Goal: Book appointment/travel/reservation

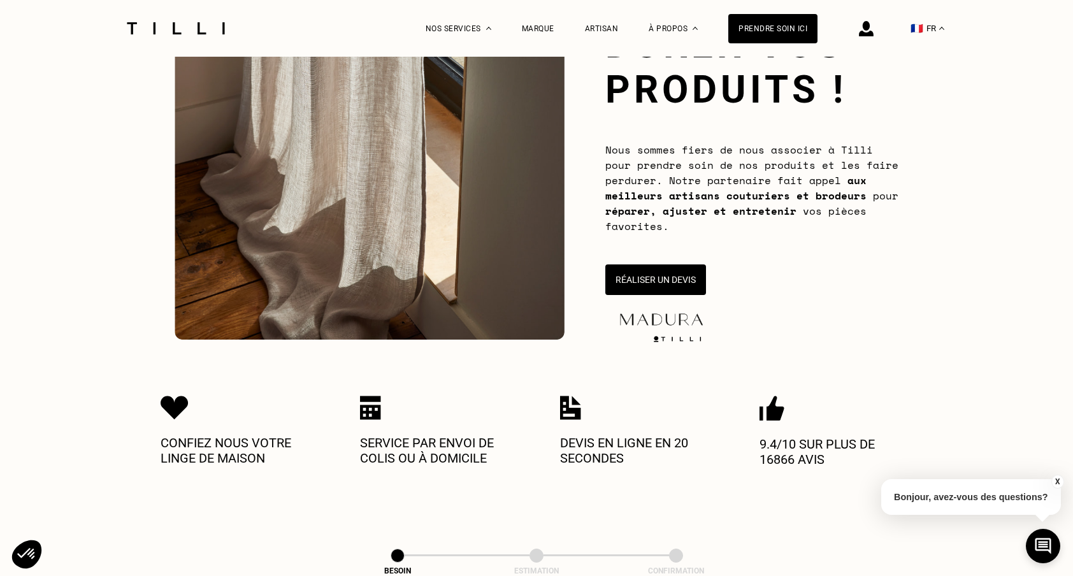
scroll to position [161, 0]
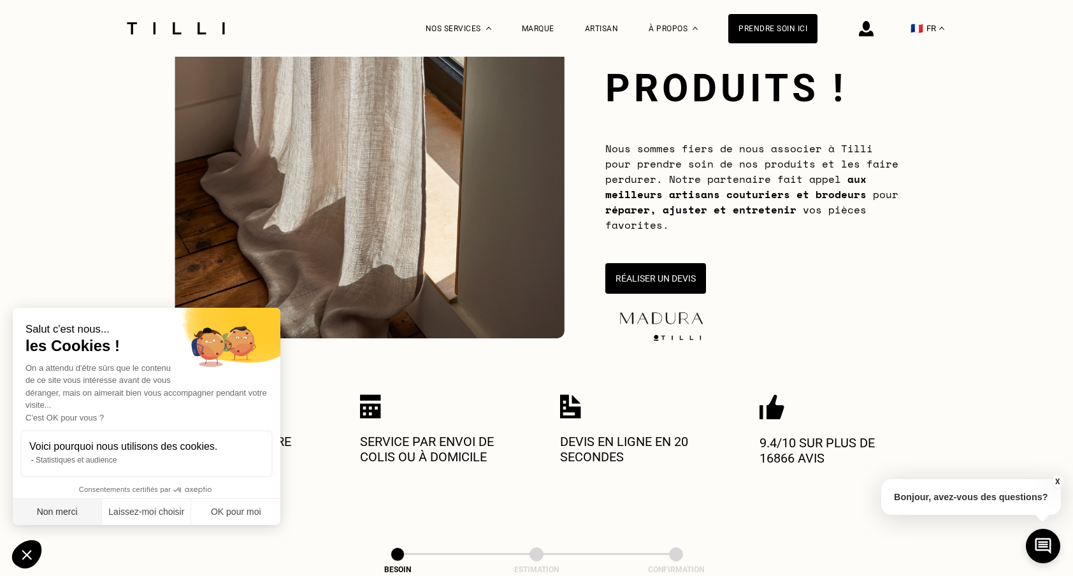
click at [56, 515] on button "Non merci" at bounding box center [57, 512] width 89 height 27
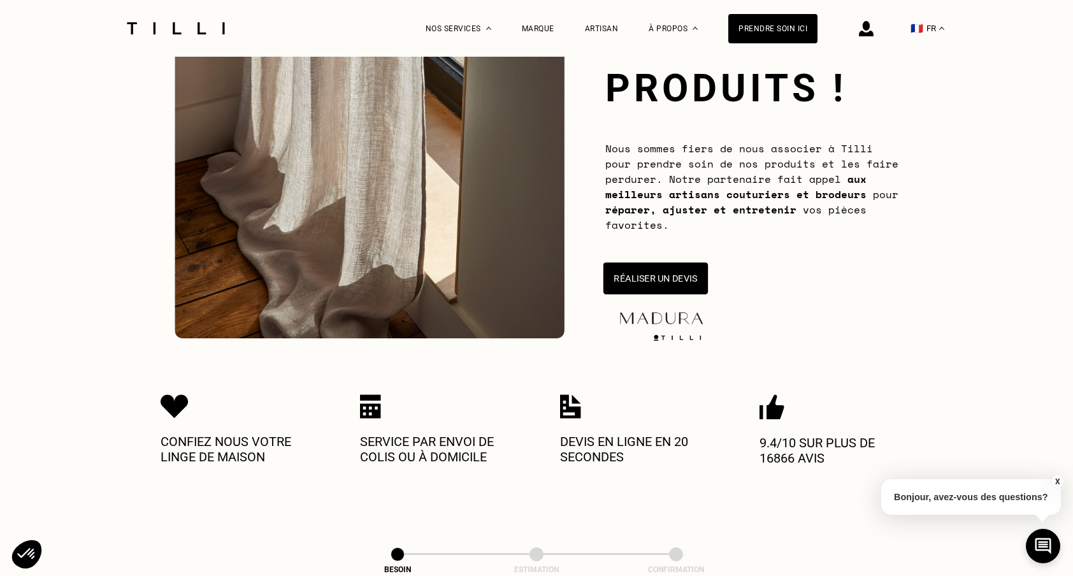
click at [674, 277] on button "Réaliser un devis" at bounding box center [655, 279] width 104 height 32
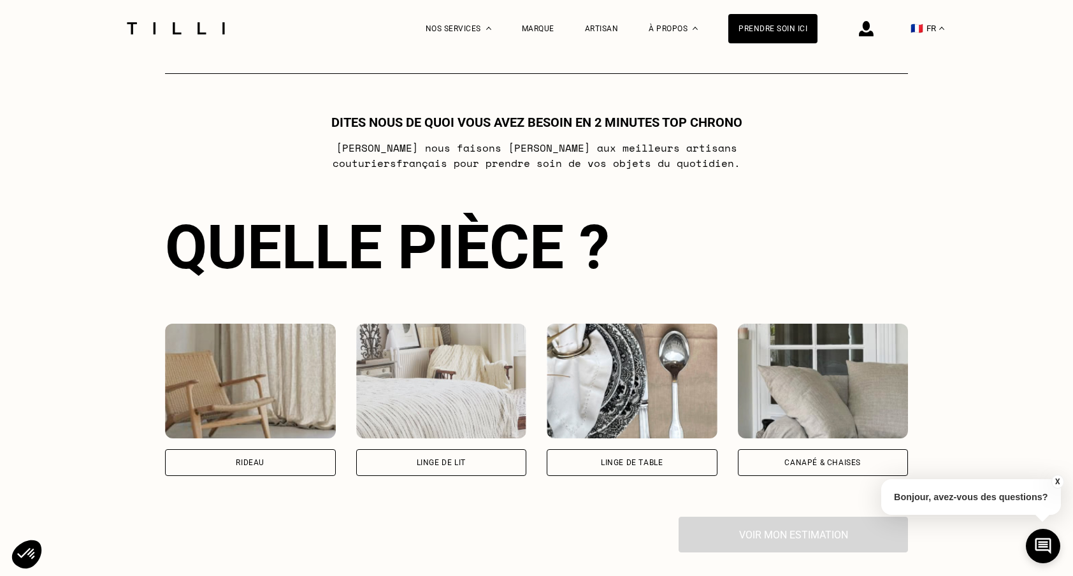
scroll to position [692, 0]
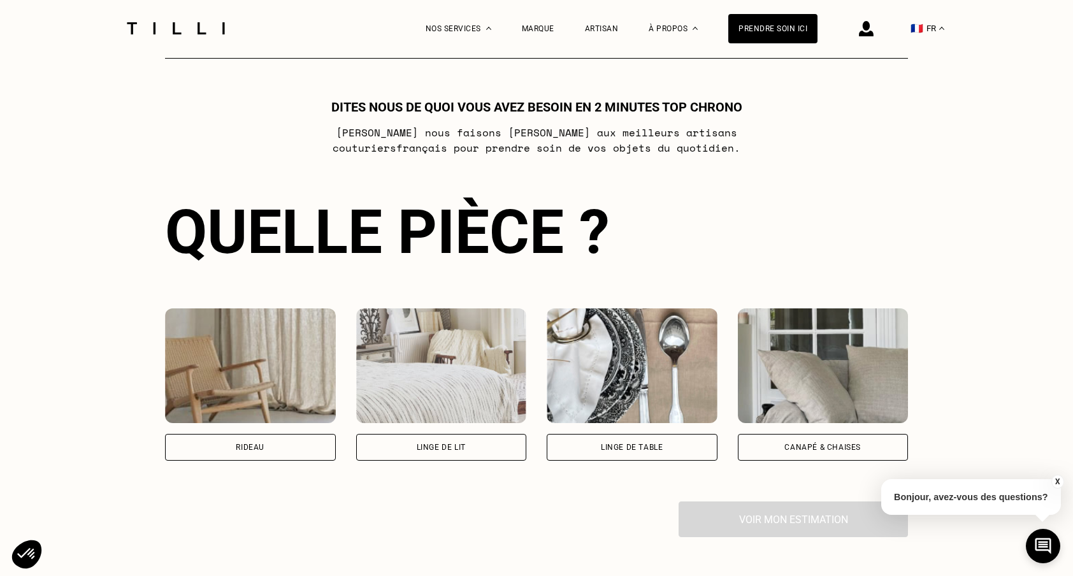
click at [300, 446] on div "Rideau" at bounding box center [250, 447] width 171 height 27
select select "FR"
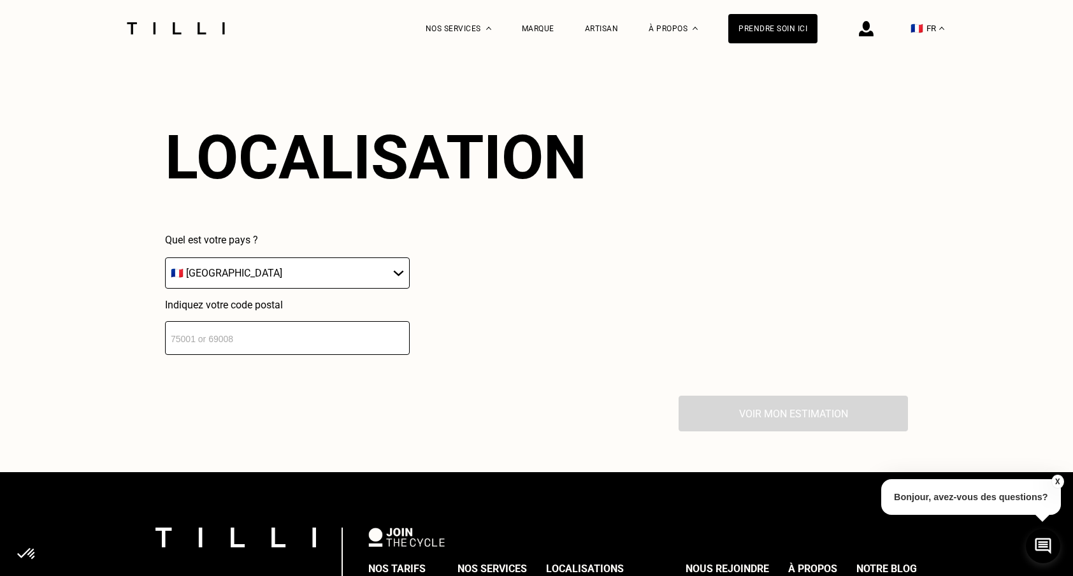
scroll to position [1114, 0]
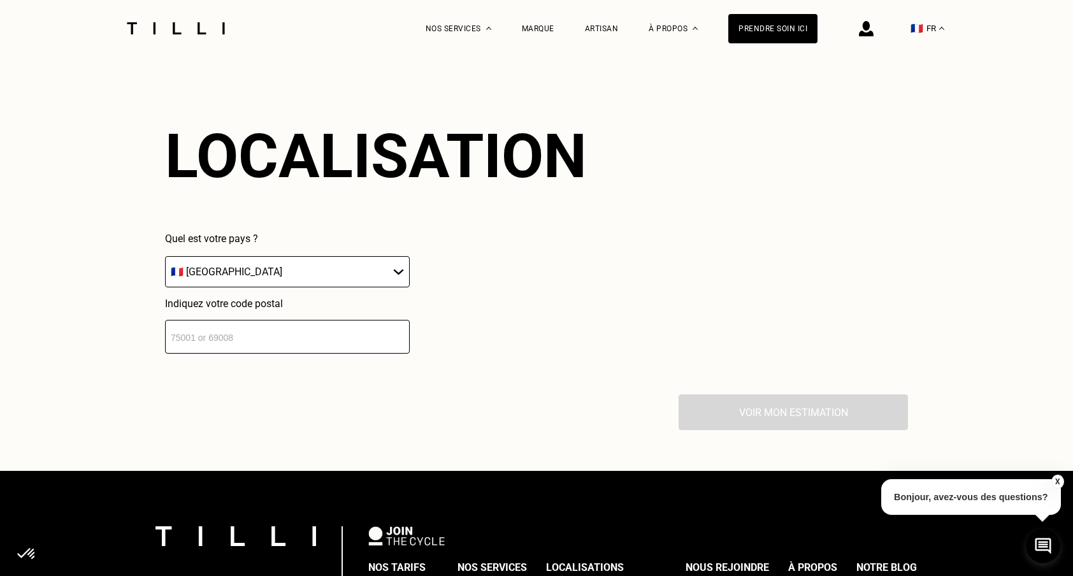
click at [259, 335] on input "number" at bounding box center [287, 337] width 245 height 34
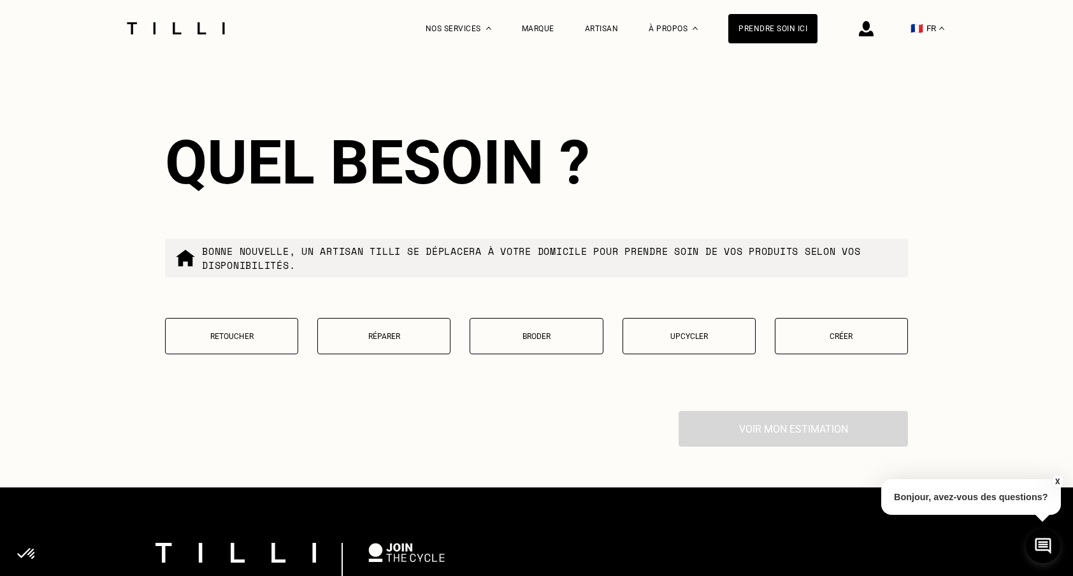
scroll to position [1429, 0]
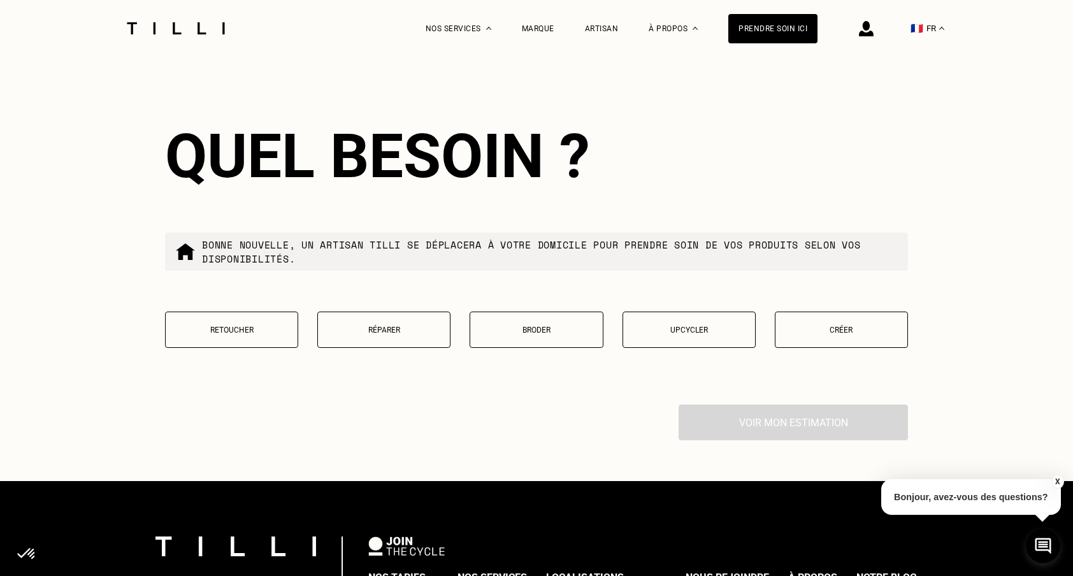
type input "75004"
click at [249, 329] on p "Retoucher" at bounding box center [231, 330] width 119 height 9
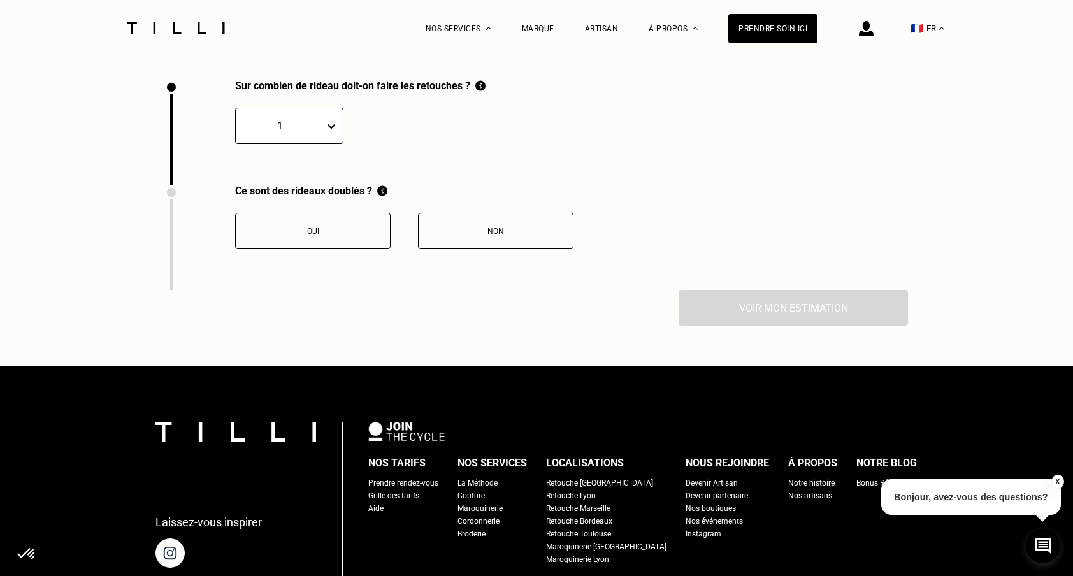
scroll to position [1755, 0]
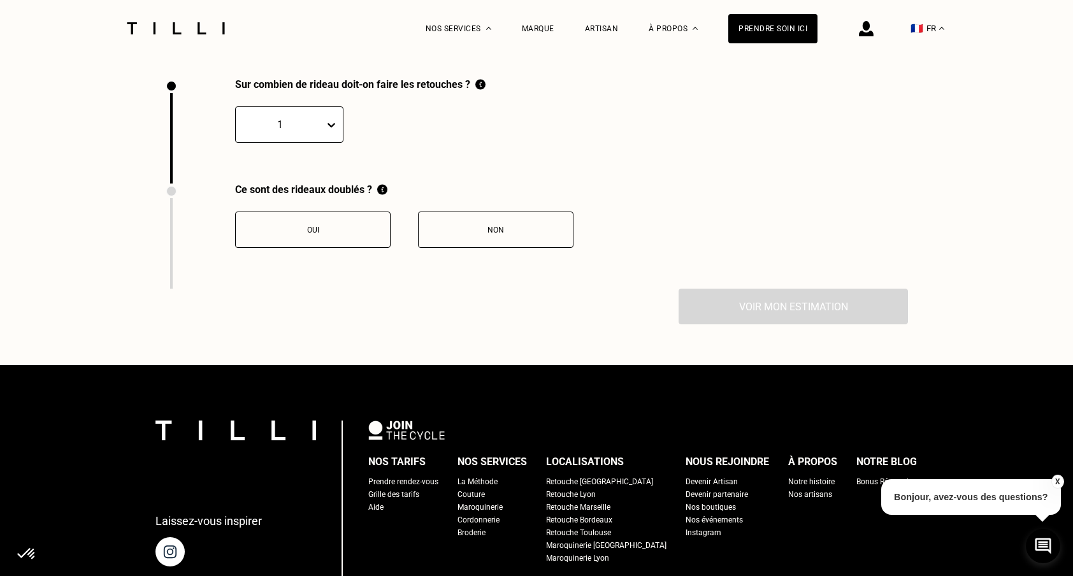
click at [308, 125] on div at bounding box center [280, 124] width 76 height 15
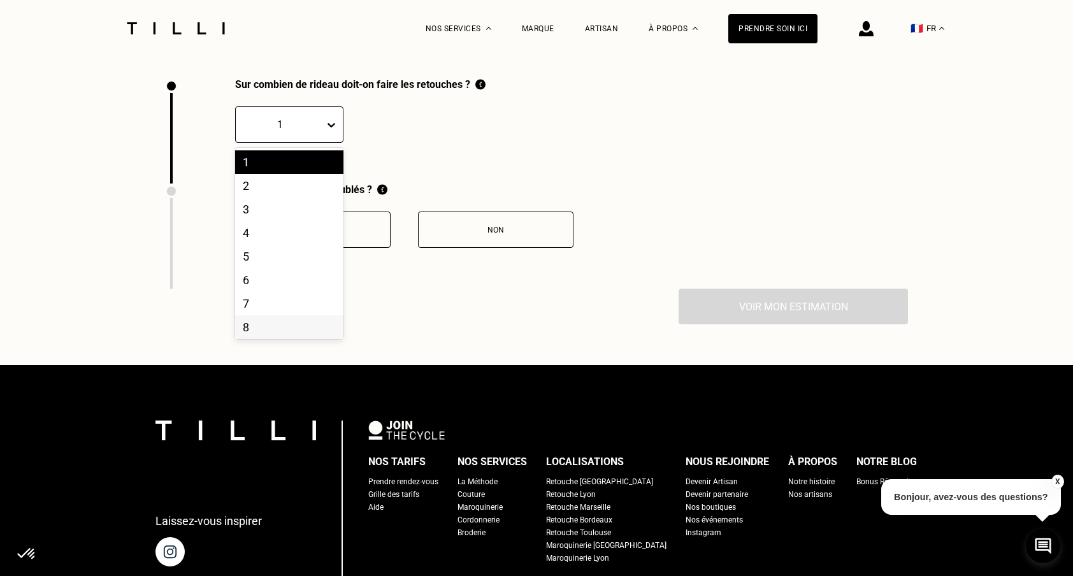
click at [270, 322] on div "8" at bounding box center [289, 327] width 108 height 24
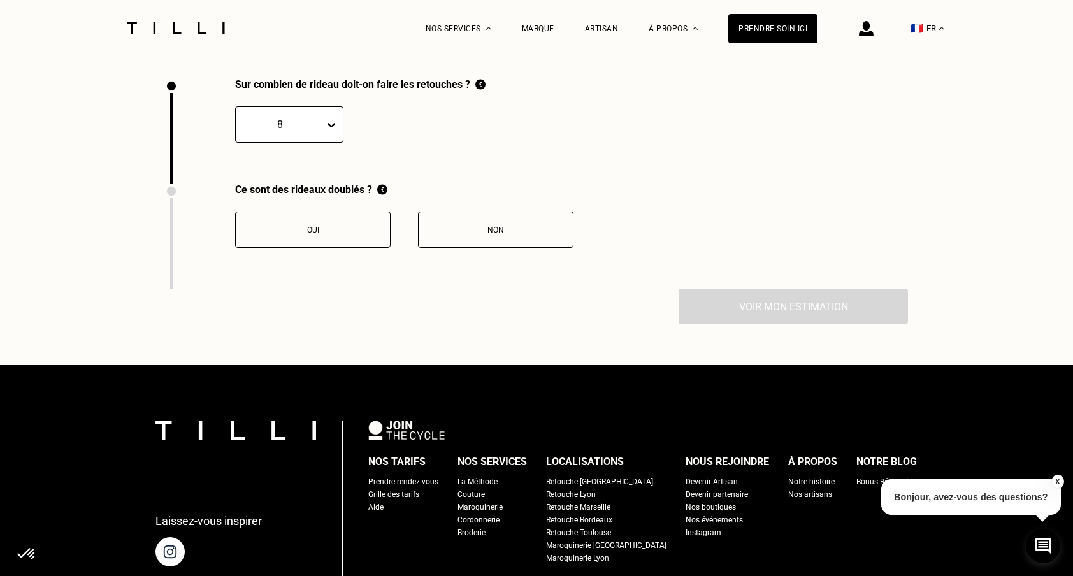
click at [489, 236] on button "Non" at bounding box center [495, 230] width 155 height 36
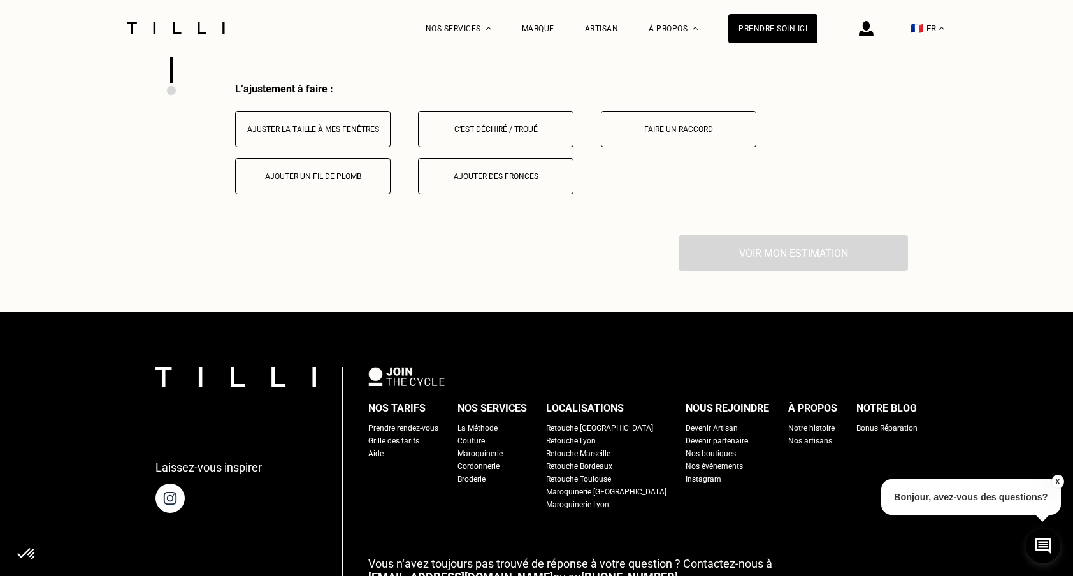
scroll to position [1965, 0]
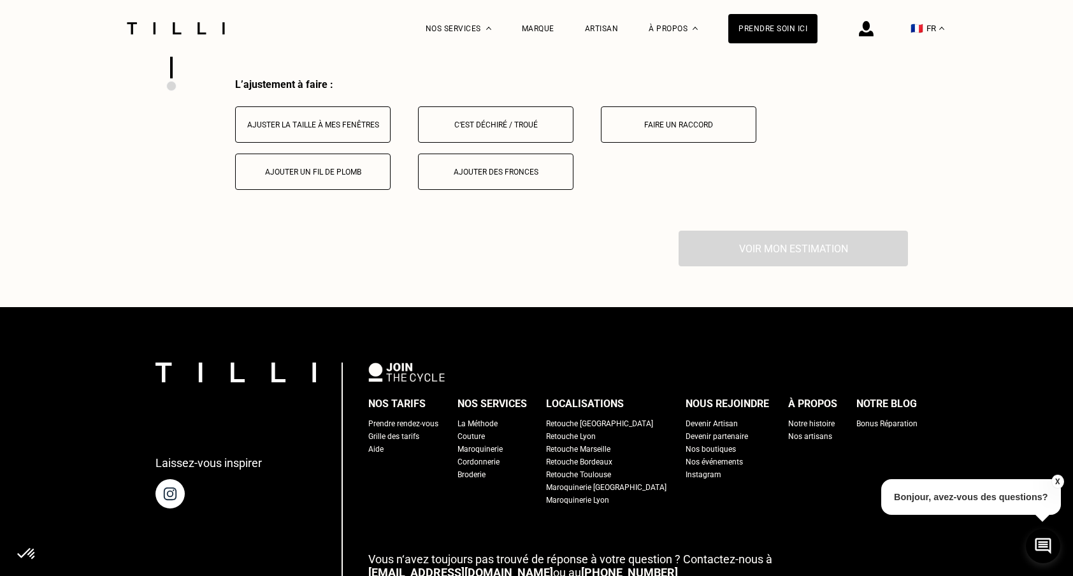
click at [360, 127] on div "Ajuster la taille à mes fenêtres" at bounding box center [312, 124] width 141 height 9
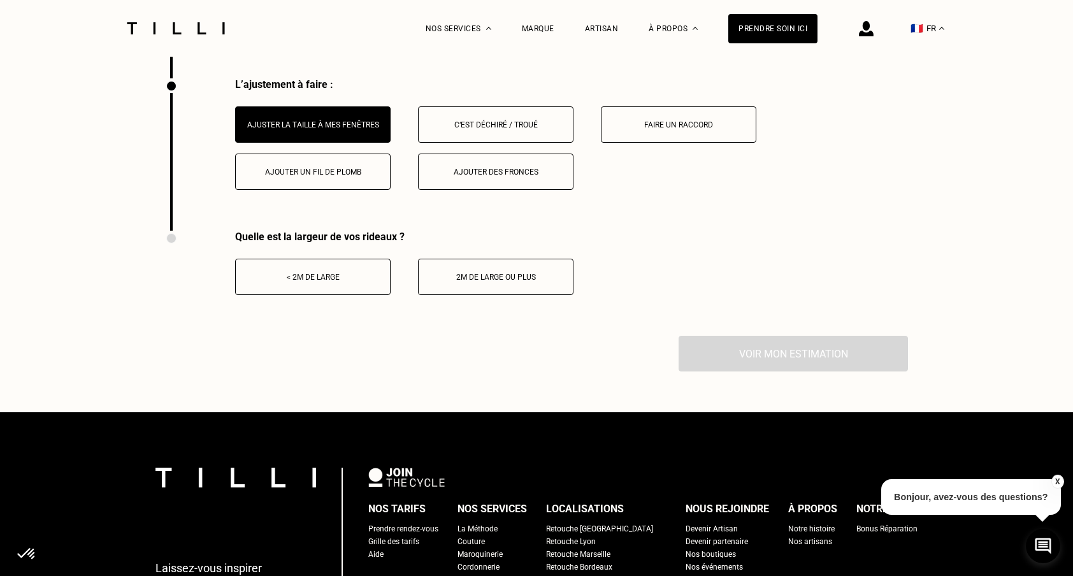
click at [514, 281] on div "2m de large ou plus" at bounding box center [495, 277] width 141 height 9
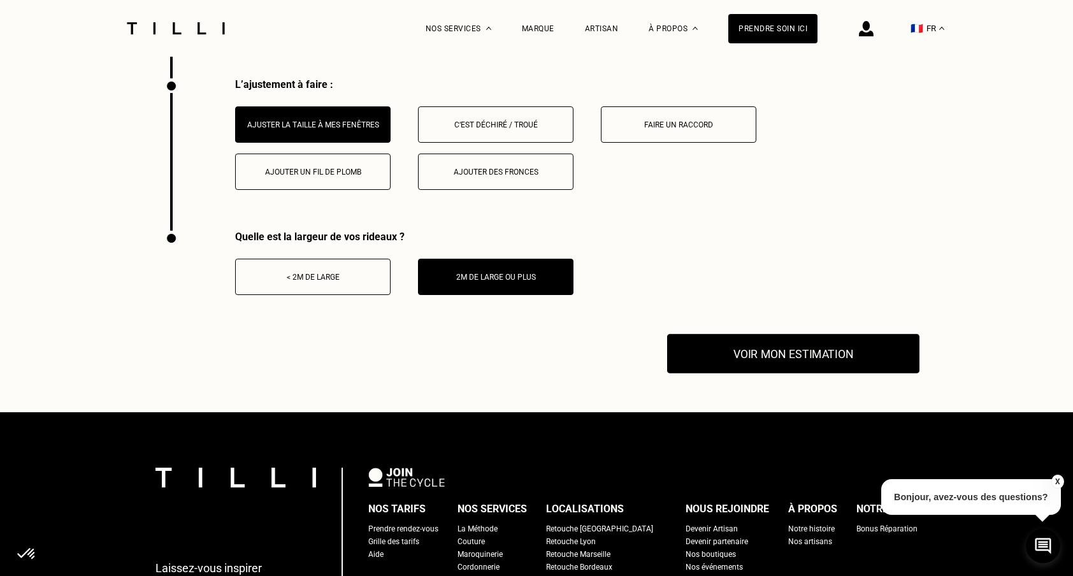
click at [772, 359] on button "Voir mon estimation" at bounding box center [793, 354] width 252 height 40
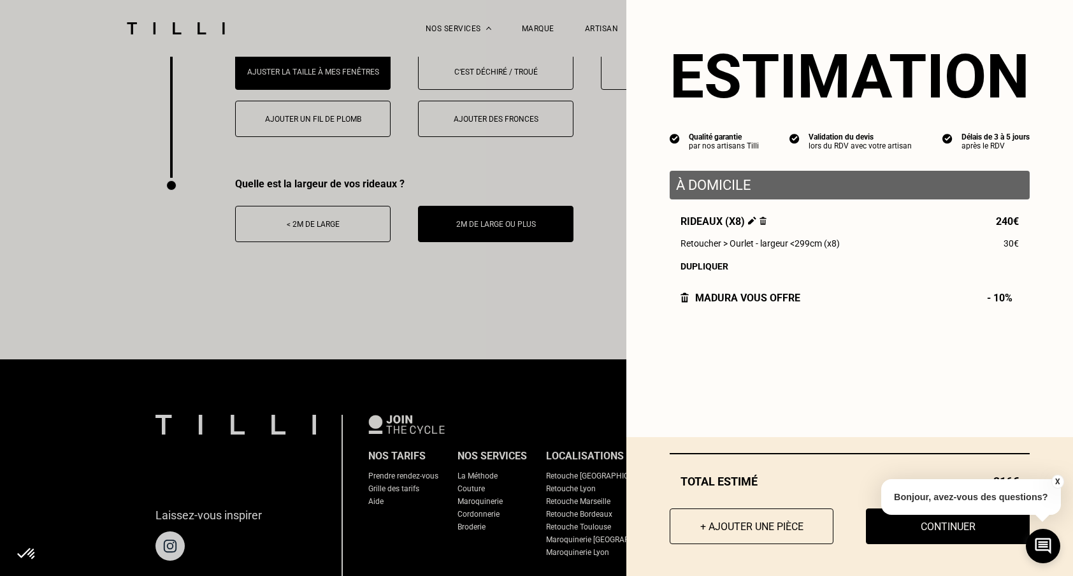
scroll to position [2019, 0]
click at [1057, 481] on button "X" at bounding box center [1057, 482] width 13 height 14
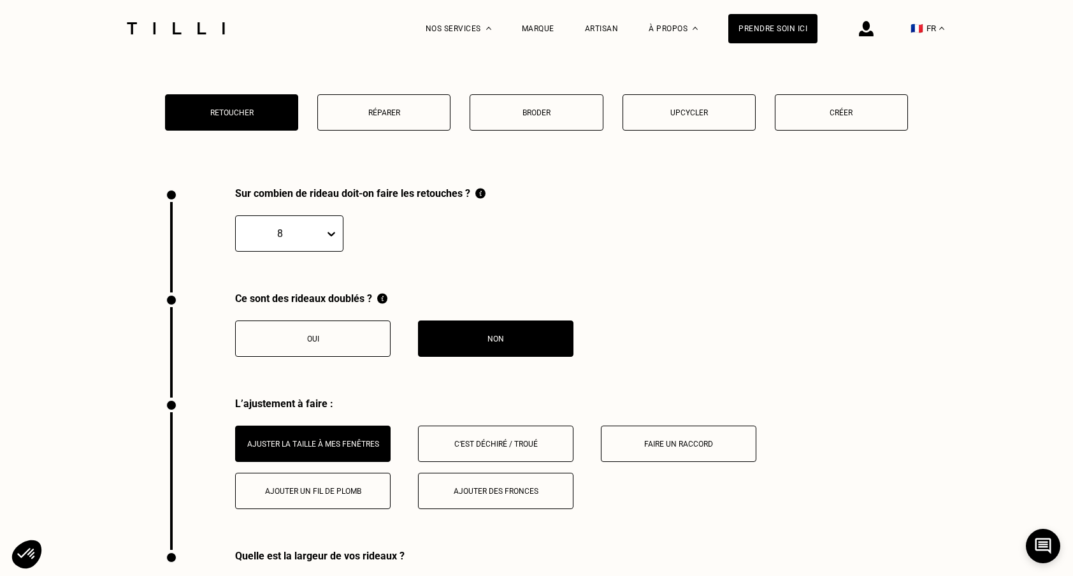
scroll to position [2024, 0]
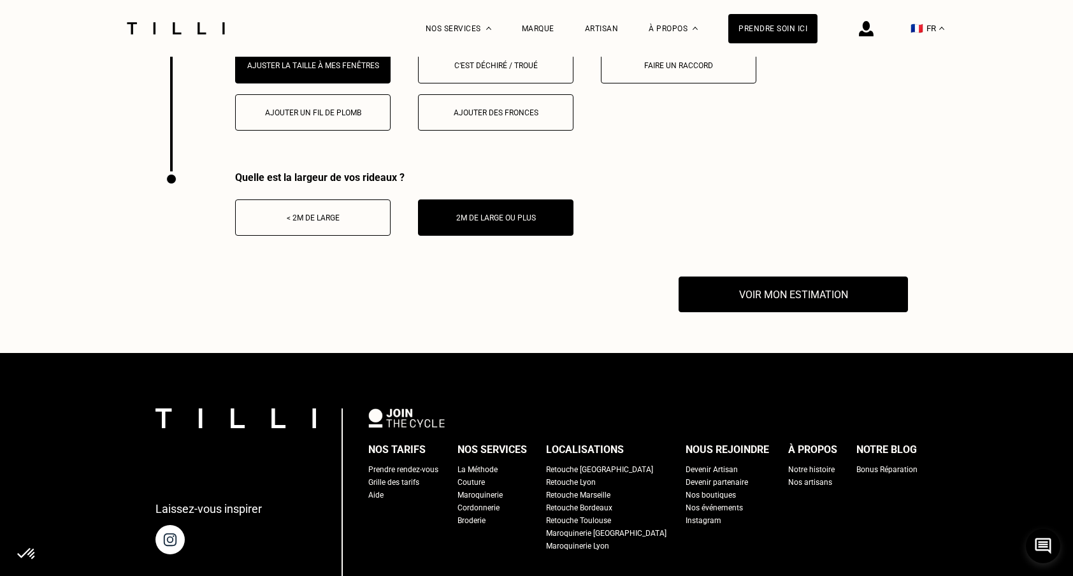
click at [858, 274] on div "Quelle est la largeur de vos rideaux ? < 2m de large 2m de large ou plus" at bounding box center [536, 223] width 743 height 105
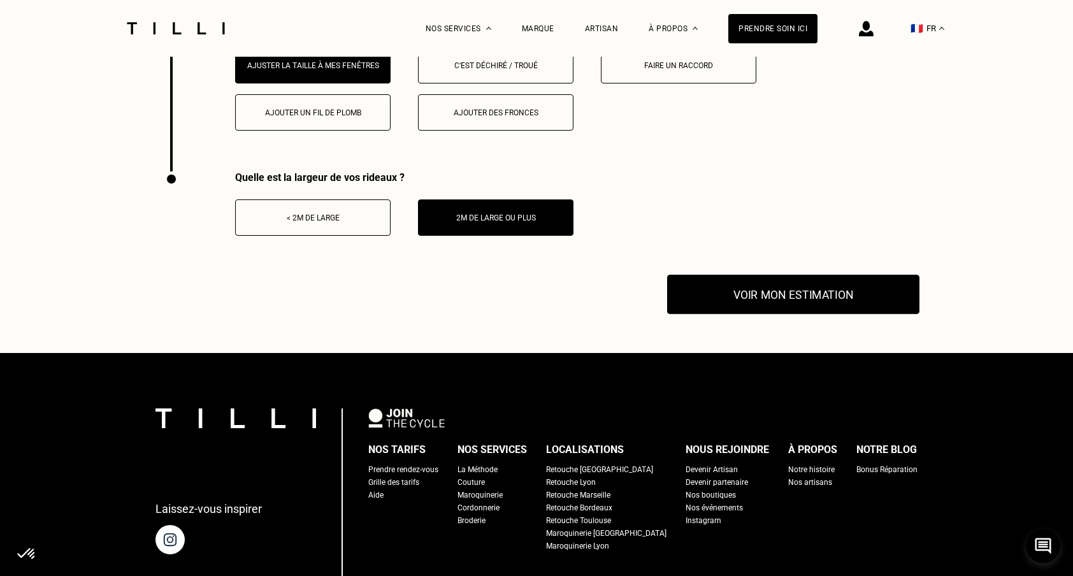
click at [827, 296] on button "Voir mon estimation" at bounding box center [793, 295] width 252 height 40
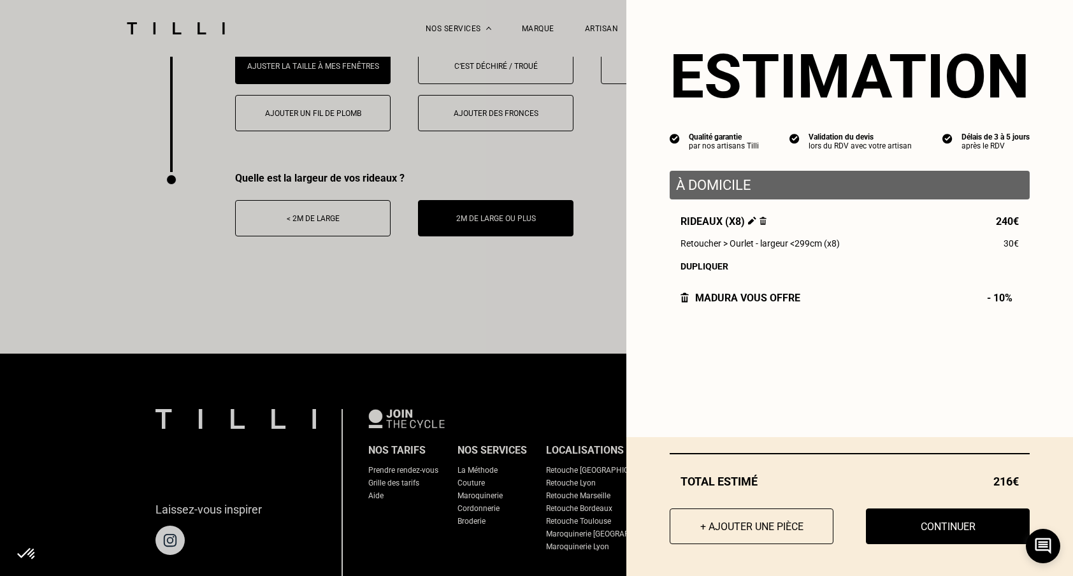
scroll to position [2021, 0]
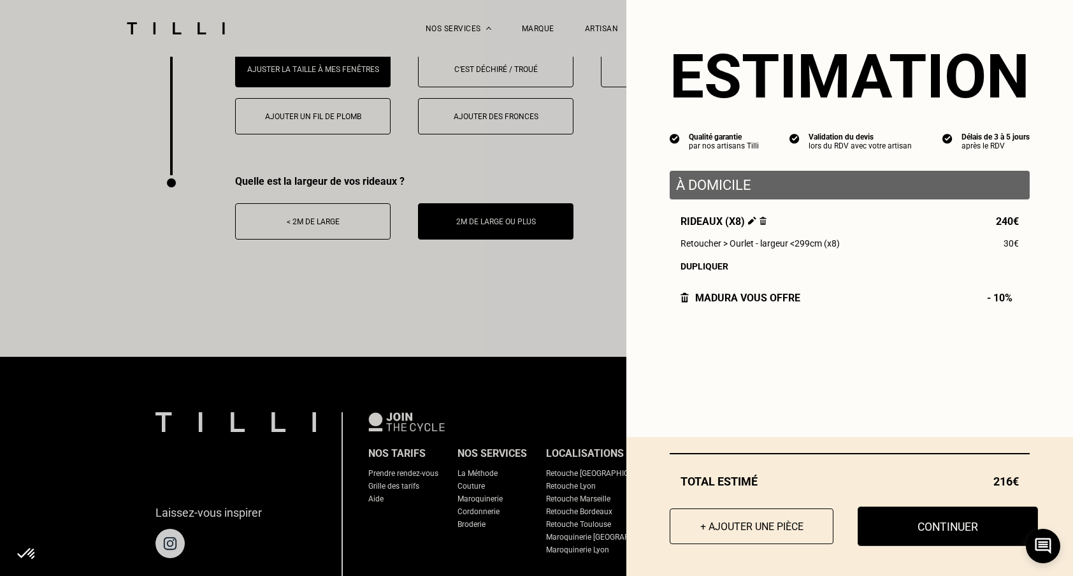
click at [910, 529] on button "Continuer" at bounding box center [948, 527] width 180 height 40
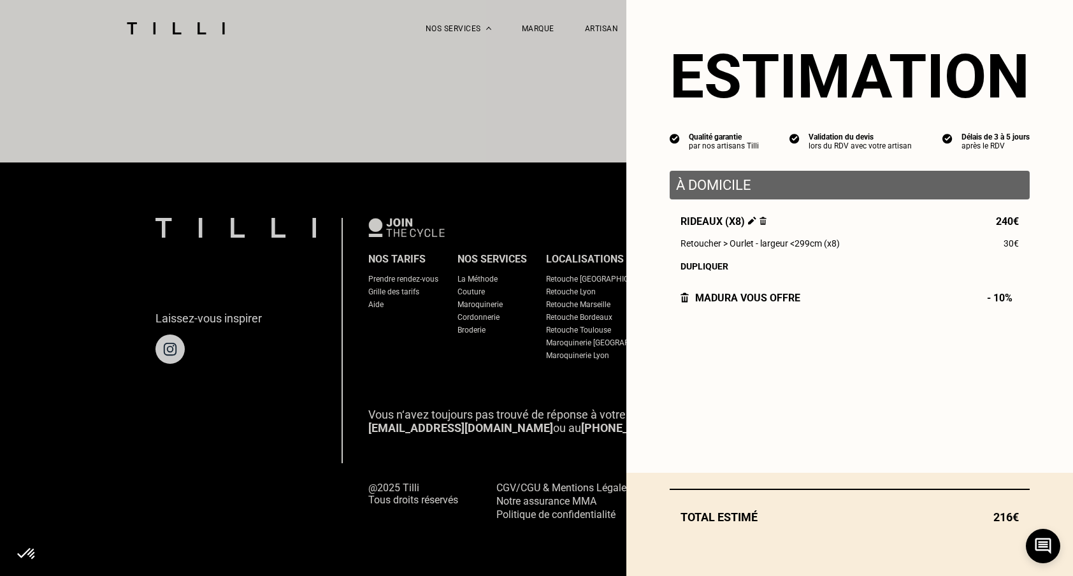
scroll to position [1107, 0]
select select "FR"
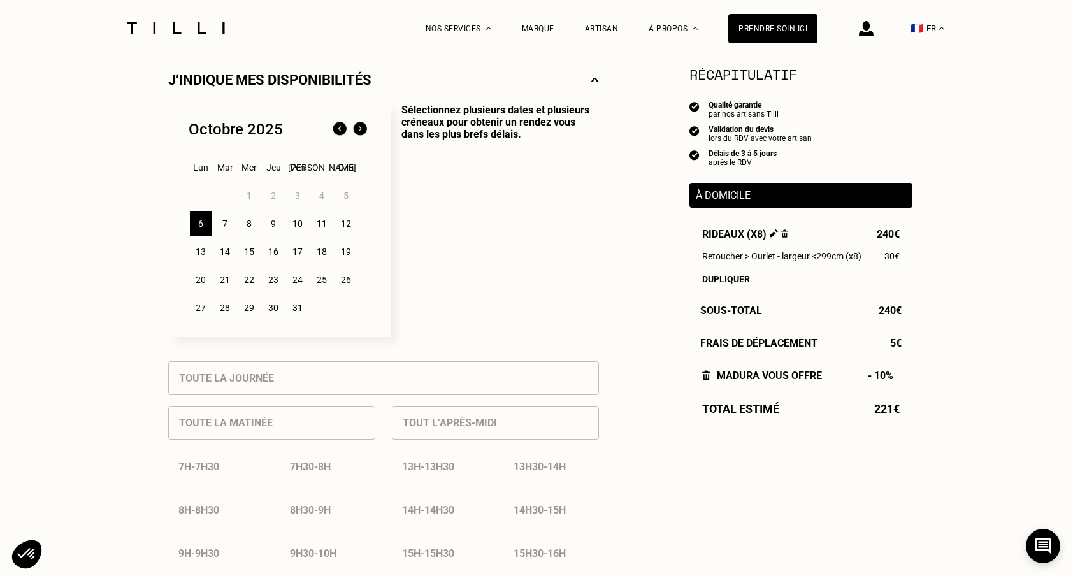
scroll to position [287, 0]
click at [363, 131] on img at bounding box center [360, 130] width 20 height 20
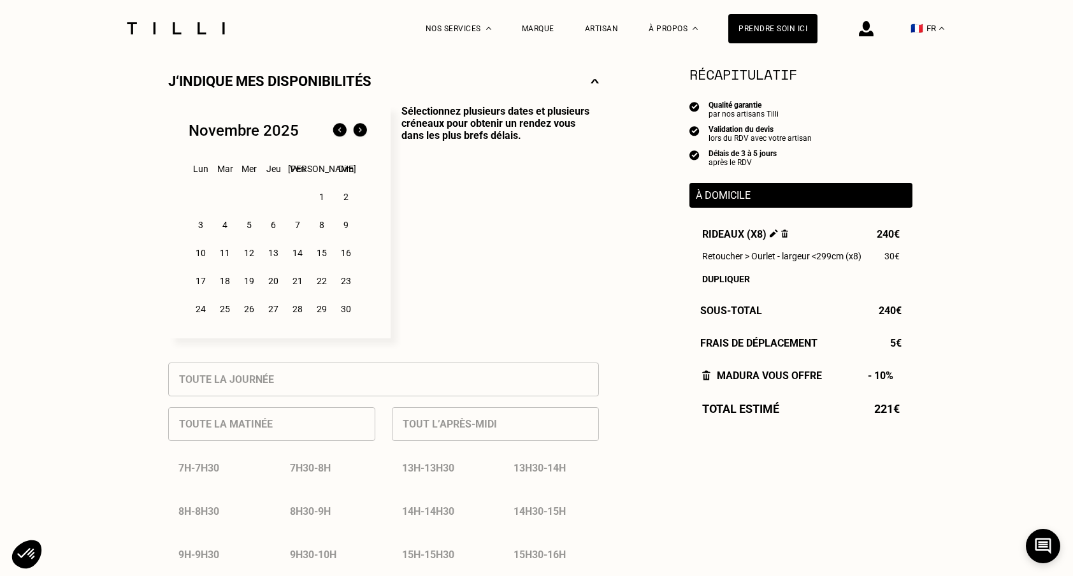
click at [227, 255] on div "11" at bounding box center [225, 252] width 22 height 25
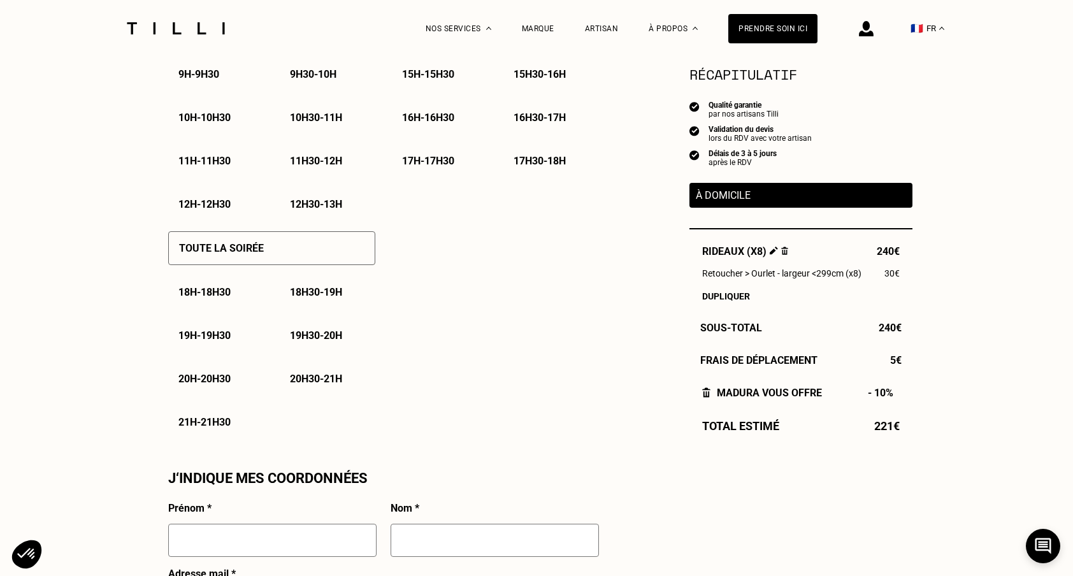
scroll to position [479, 0]
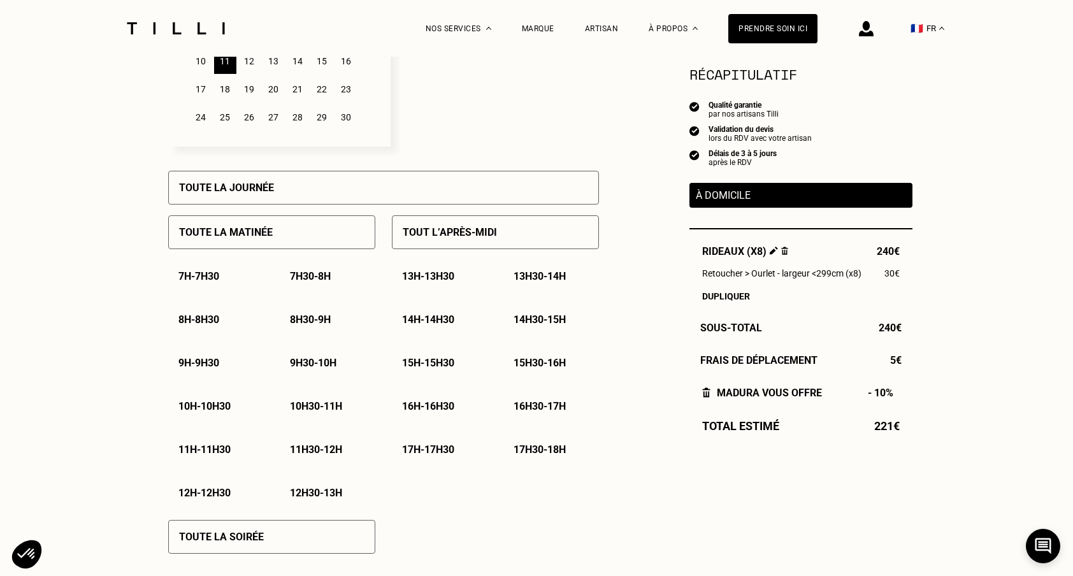
click at [301, 238] on div "Toute la matinée" at bounding box center [271, 232] width 207 height 34
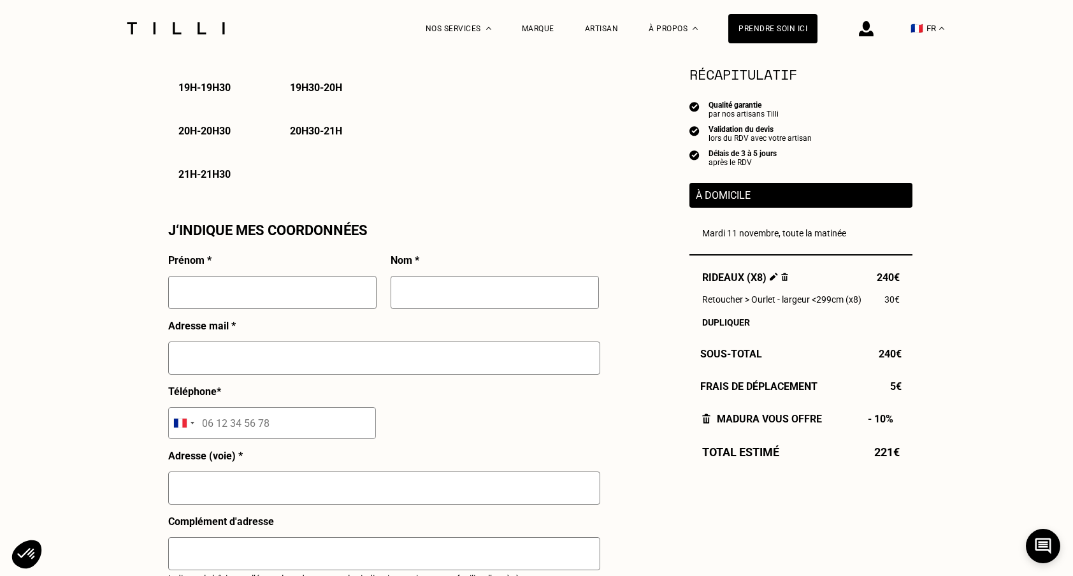
scroll to position [1021, 0]
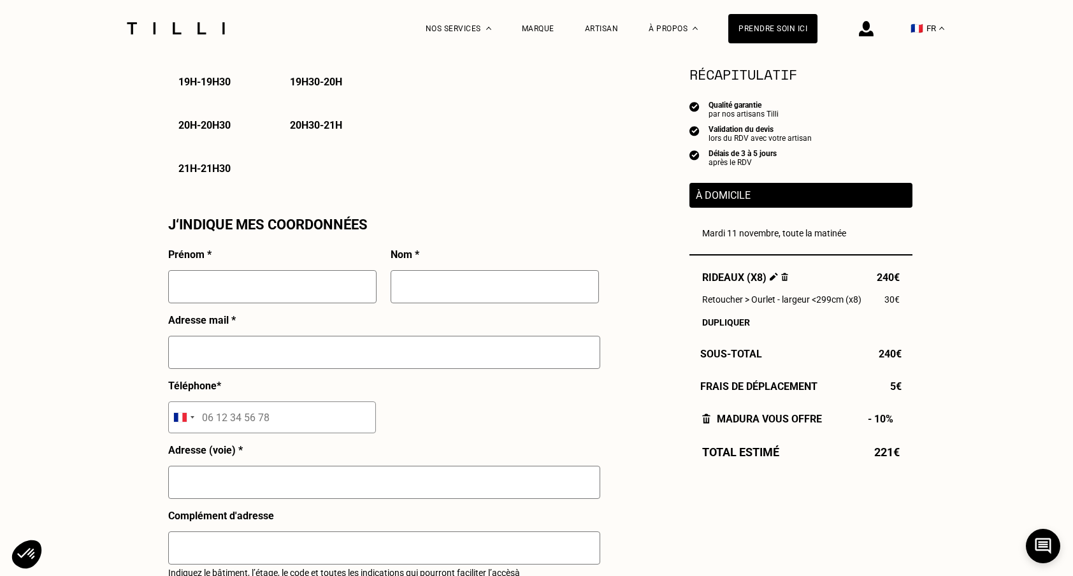
click at [266, 275] on input "text" at bounding box center [272, 286] width 208 height 33
type input "[PERSON_NAME]"
click at [206, 350] on input "text" at bounding box center [384, 352] width 432 height 33
type input "[PERSON_NAME][EMAIL_ADDRESS][DOMAIN_NAME]"
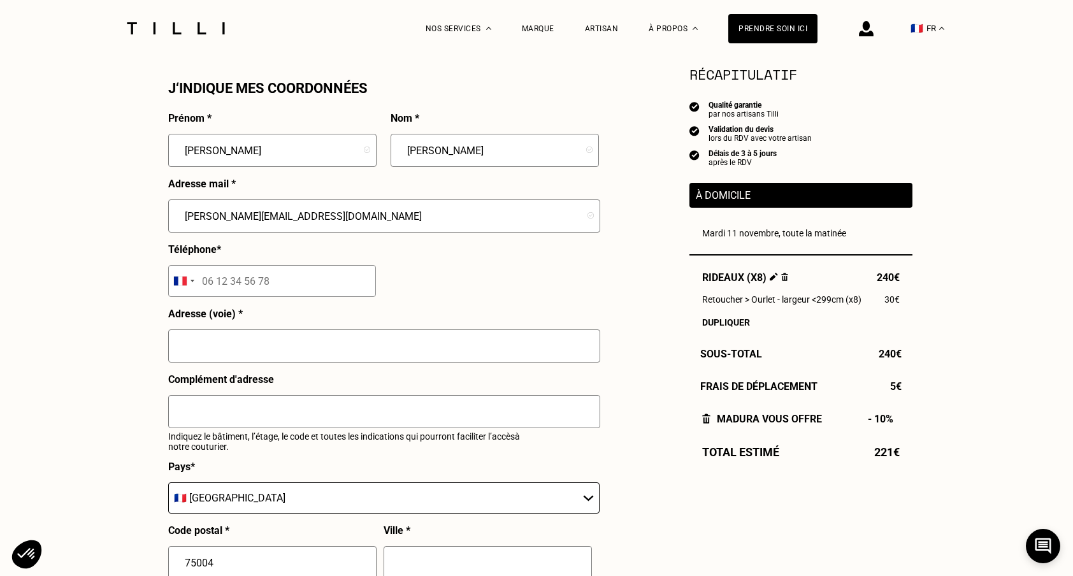
scroll to position [1165, 0]
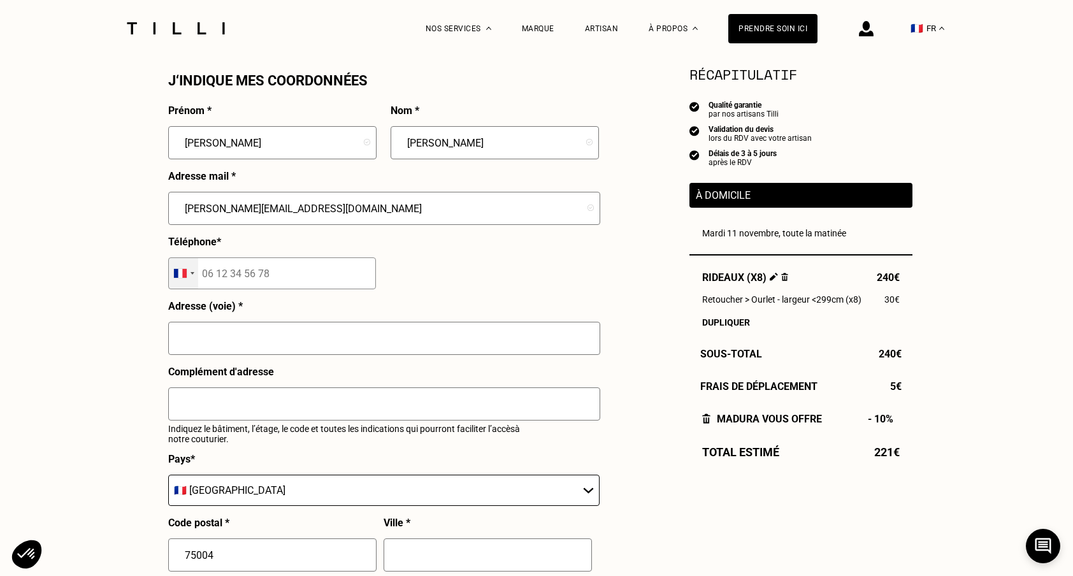
click at [185, 281] on div "Selected country" at bounding box center [183, 273] width 29 height 31
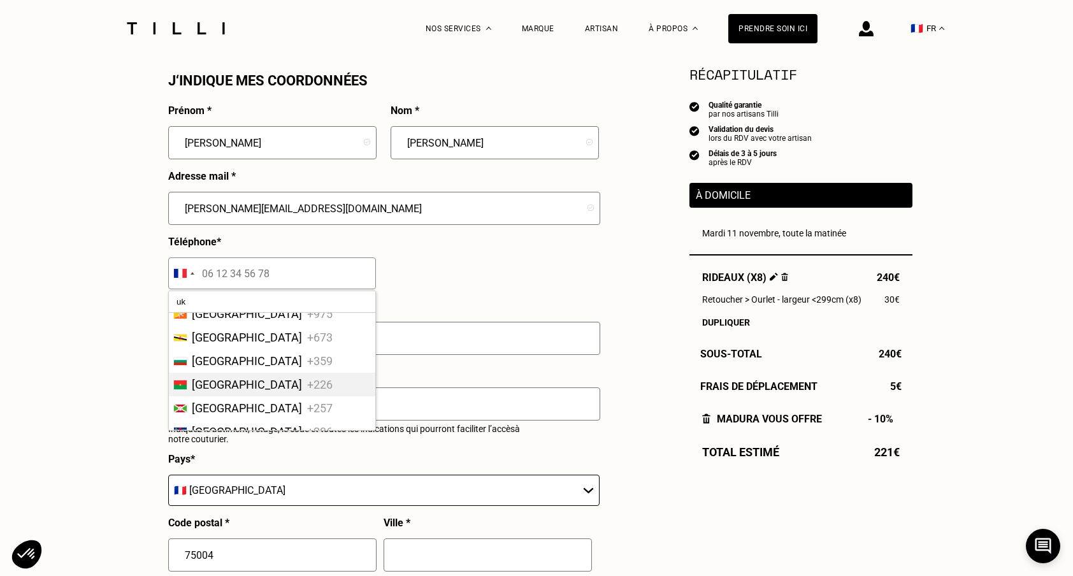
scroll to position [0, 0]
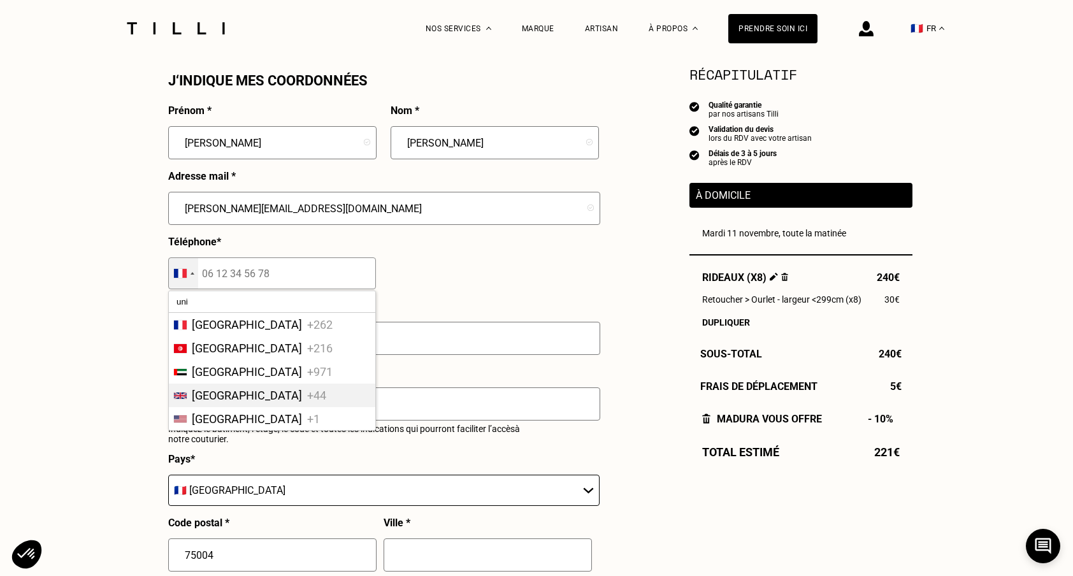
type input "uni"
click at [249, 394] on span "[GEOGRAPHIC_DATA]" at bounding box center [247, 395] width 110 height 13
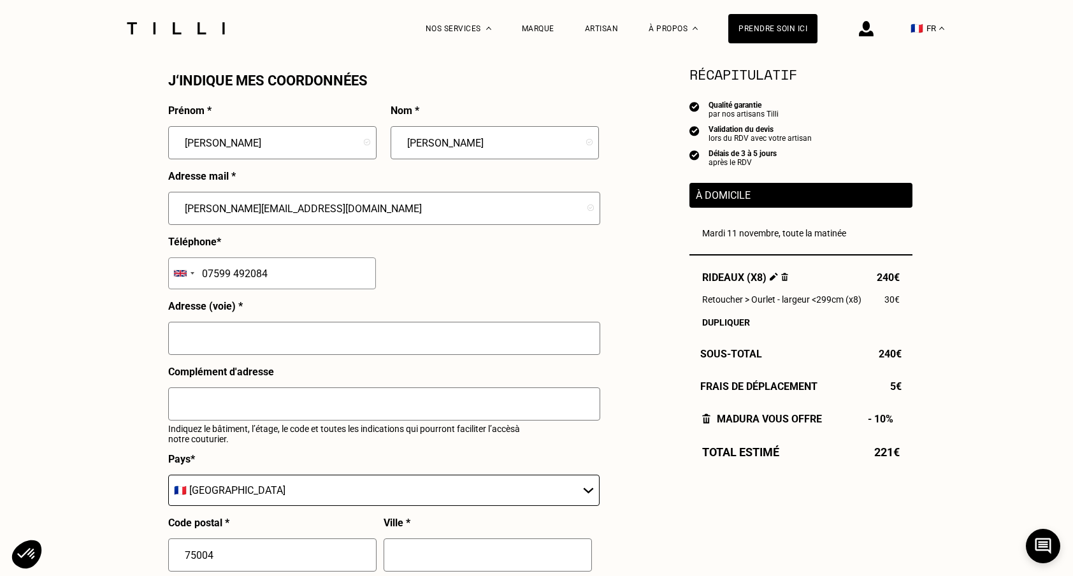
type input "07599 492084"
click at [244, 345] on input "text" at bounding box center [384, 338] width 432 height 33
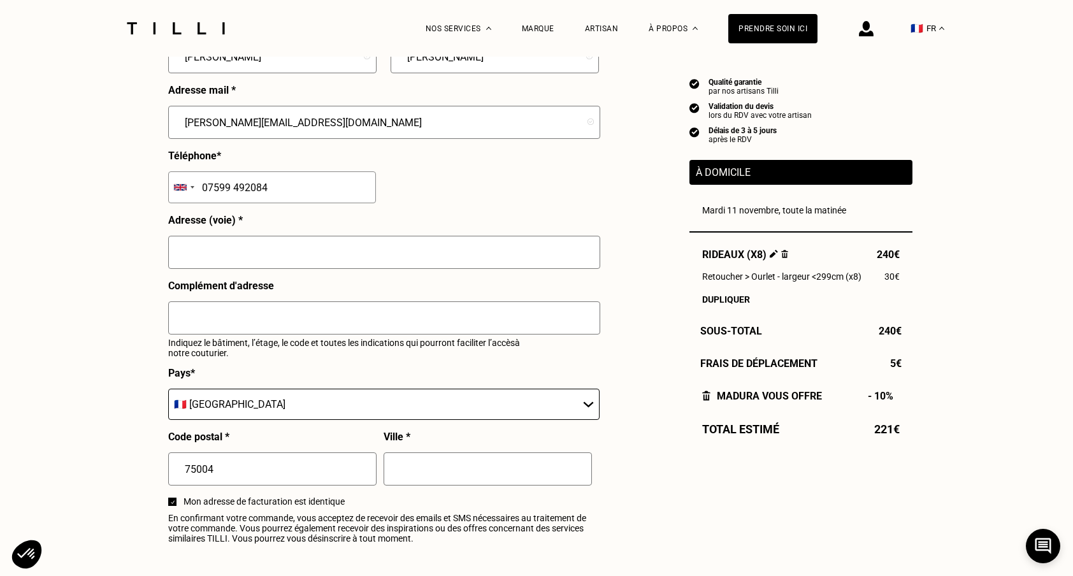
scroll to position [1258, 0]
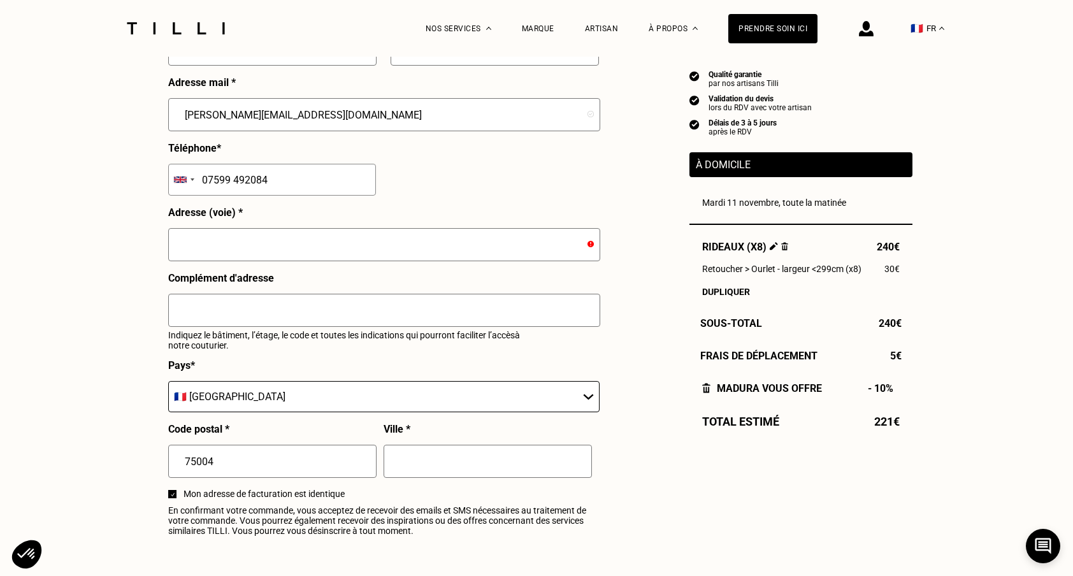
click at [400, 245] on input "text" at bounding box center [384, 244] width 432 height 33
paste input "[STREET_ADDRESS][PERSON_NAME]"
type input "[STREET_ADDRESS][PERSON_NAME]"
click at [424, 284] on div "Complément d'adresse Indiquez le bâtiment, l’étage, le code et toutes les indic…" at bounding box center [384, 315] width 432 height 87
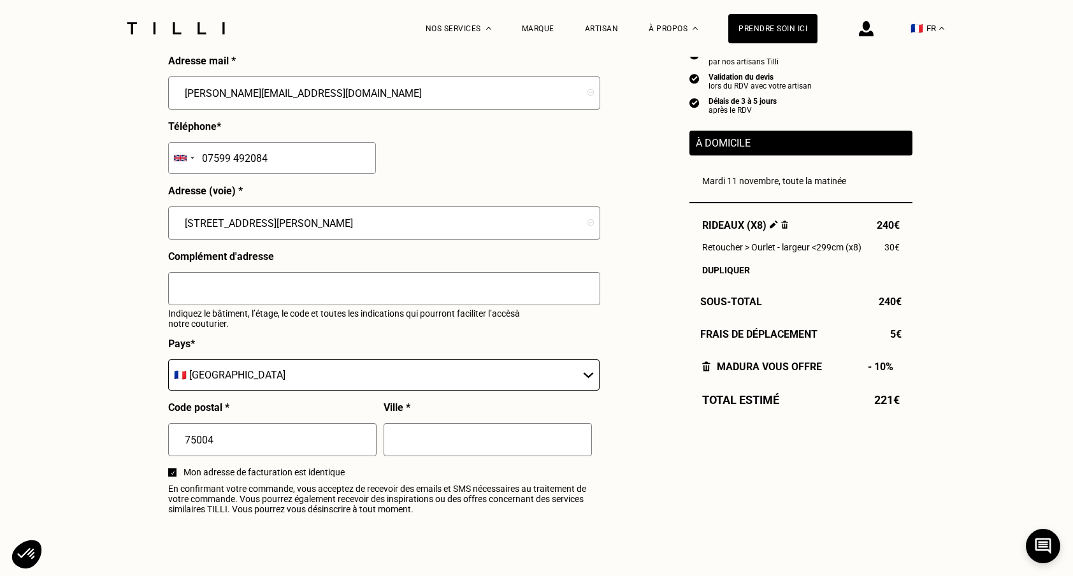
click at [342, 299] on input "text" at bounding box center [384, 288] width 432 height 33
type input "2em etage"
click at [437, 331] on div "Complément d'adresse 2em etage Indiquez le bâtiment, l’étage, le code et toutes…" at bounding box center [384, 293] width 432 height 87
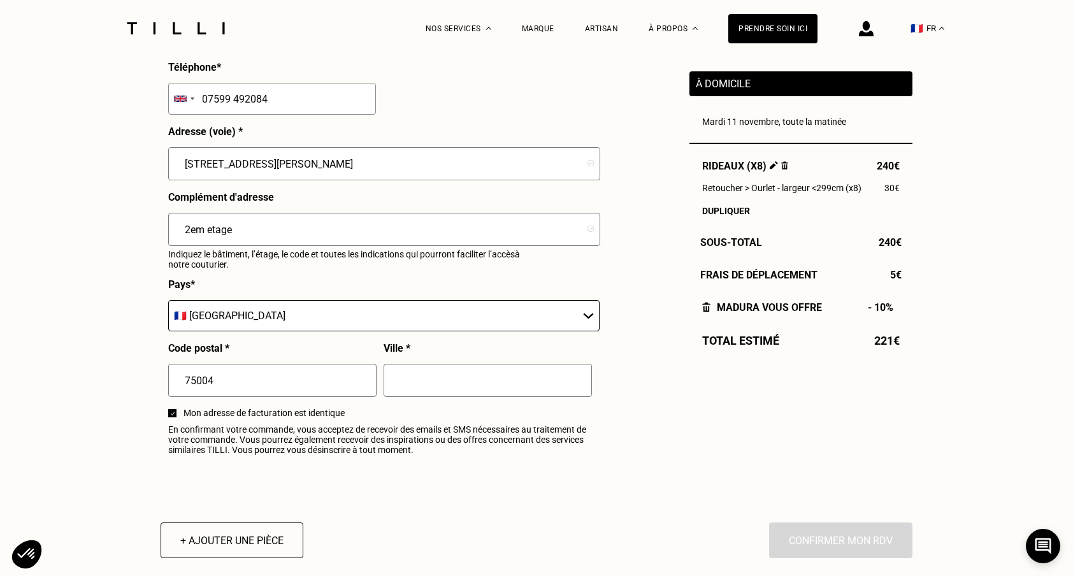
click at [419, 387] on input "text" at bounding box center [488, 380] width 208 height 33
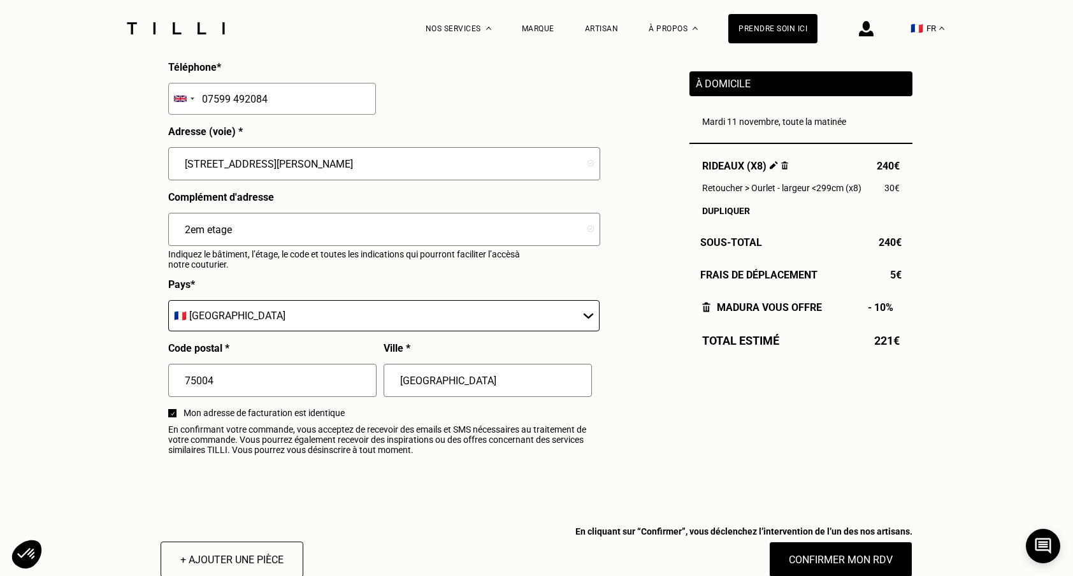
type input "[GEOGRAPHIC_DATA]"
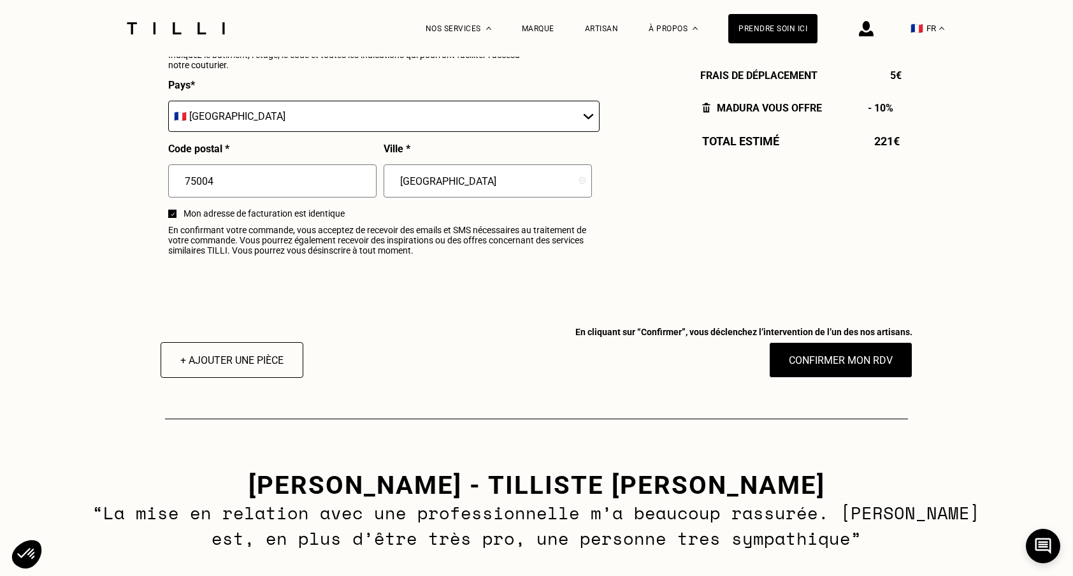
scroll to position [1572, 0]
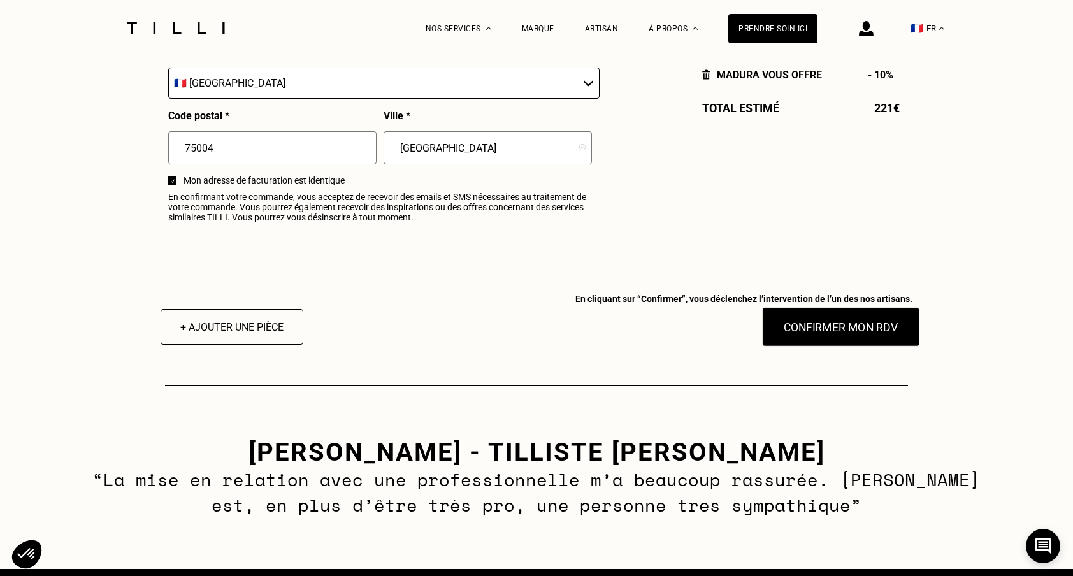
click at [833, 328] on button "Confirmer mon RDV" at bounding box center [841, 327] width 158 height 40
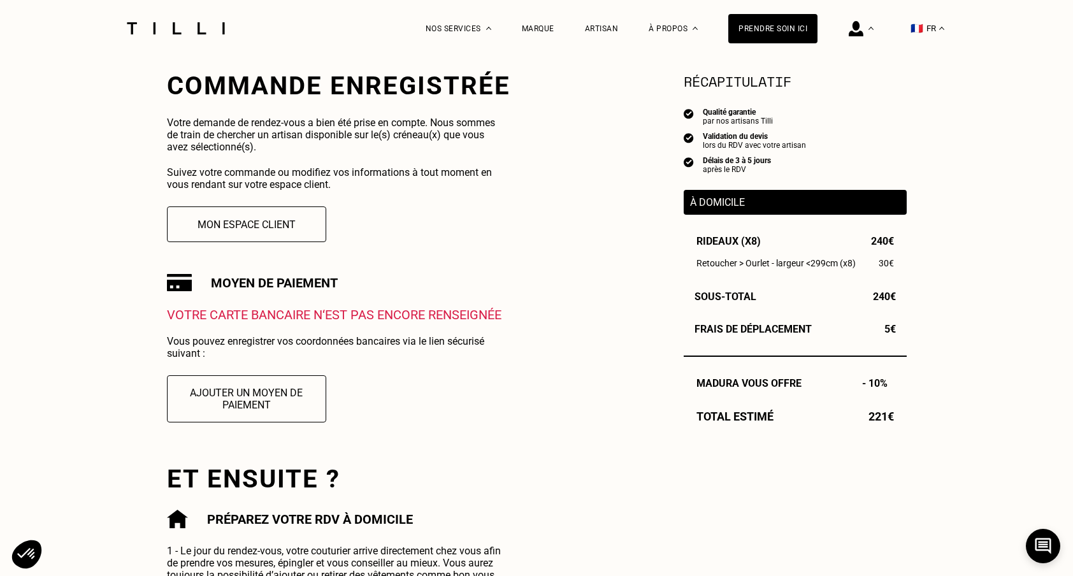
scroll to position [249, 0]
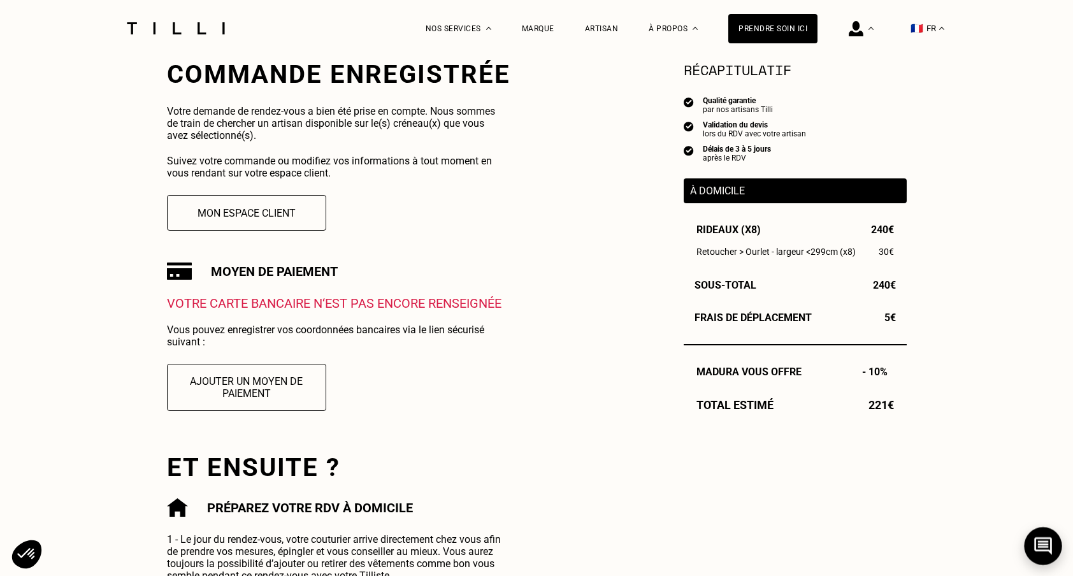
click at [1049, 546] on icon at bounding box center [1043, 546] width 21 height 34
